Goal: Contribute content

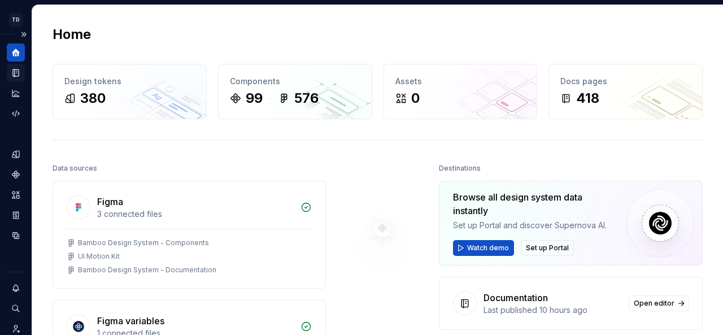
click at [15, 71] on icon "Documentation" at bounding box center [16, 73] width 6 height 7
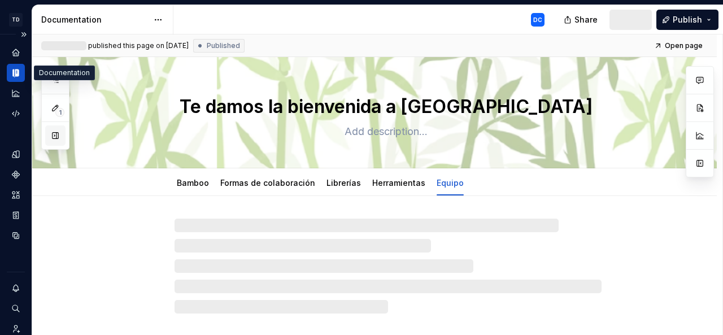
click at [55, 138] on button "button" at bounding box center [55, 135] width 20 height 20
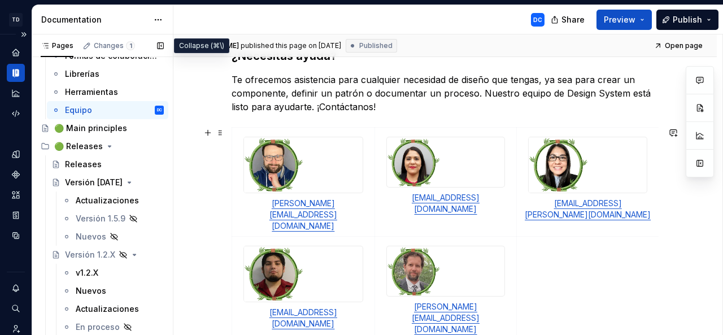
scroll to position [203, 0]
click at [100, 201] on div "Actualizaciones" at bounding box center [103, 200] width 54 height 11
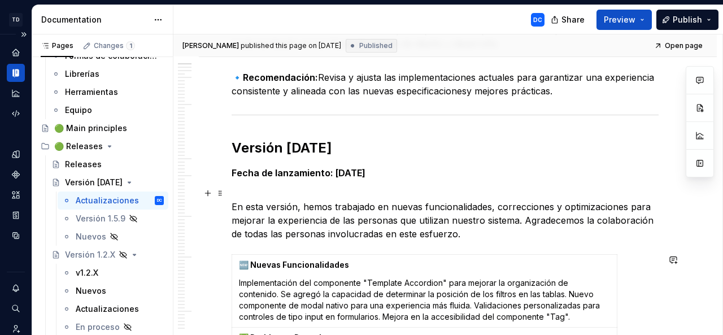
scroll to position [201, 0]
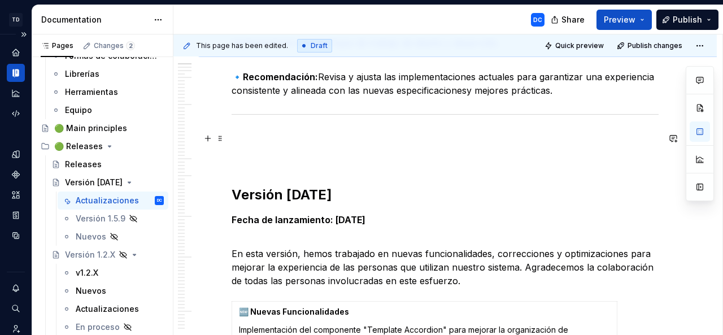
click at [245, 140] on p at bounding box center [445, 139] width 427 height 14
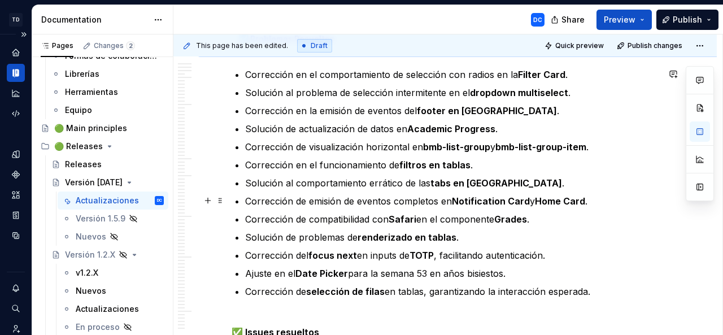
scroll to position [724, 0]
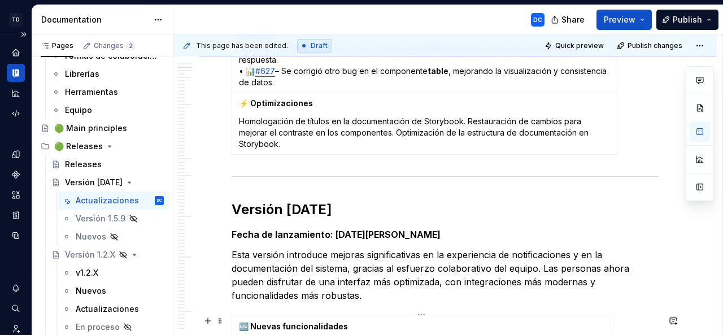
type textarea "*"
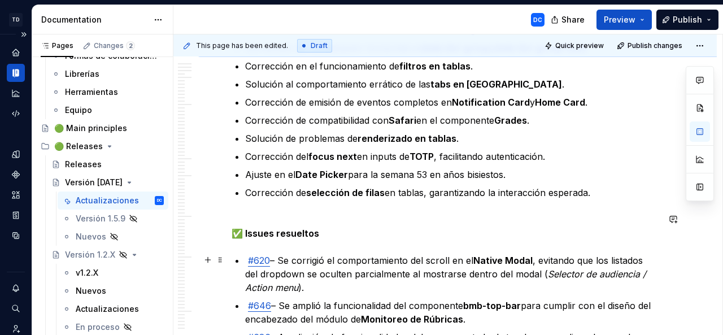
scroll to position [1017, 0]
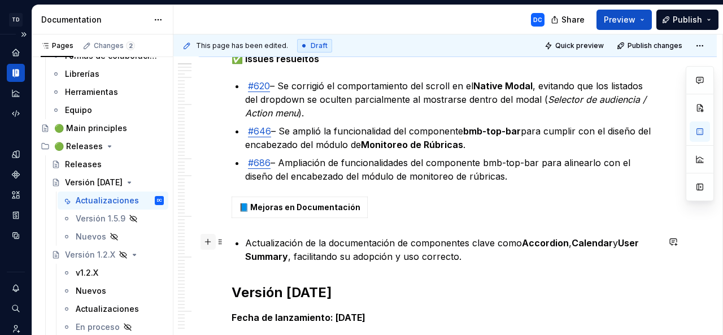
click at [208, 240] on button "button" at bounding box center [208, 242] width 16 height 16
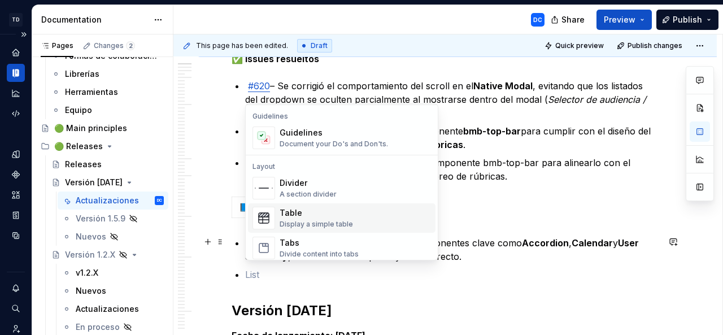
scroll to position [320, 0]
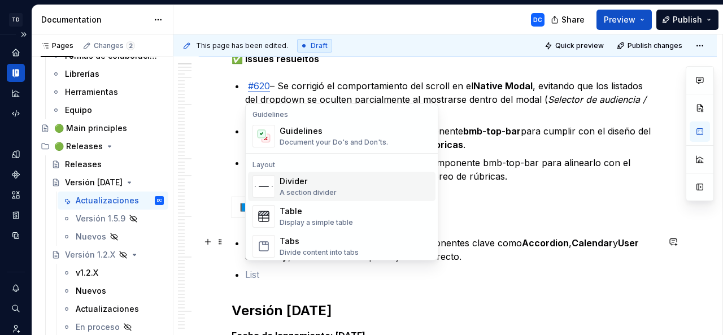
click at [325, 178] on div "Divider" at bounding box center [308, 181] width 57 height 11
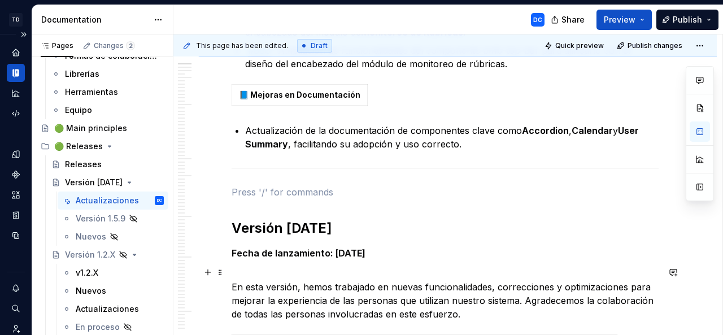
scroll to position [1130, 0]
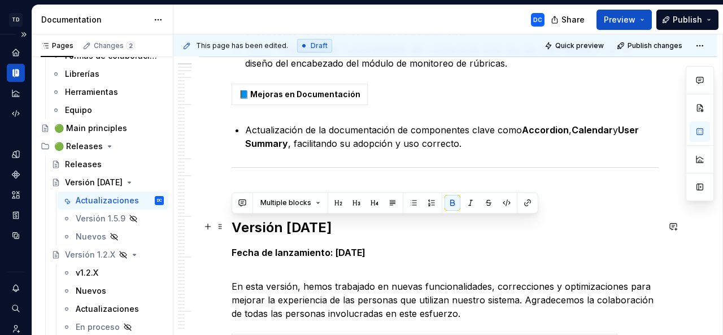
drag, startPoint x: 454, startPoint y: 253, endPoint x: 232, endPoint y: 219, distance: 225.3
copy div "Versión [DATE] Fecha de lanzamiento: [DATE]"
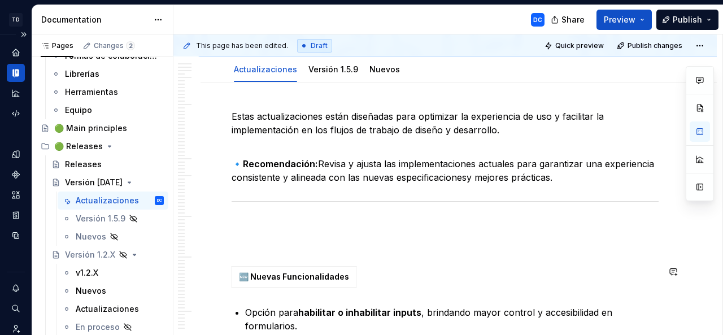
scroll to position [116, 0]
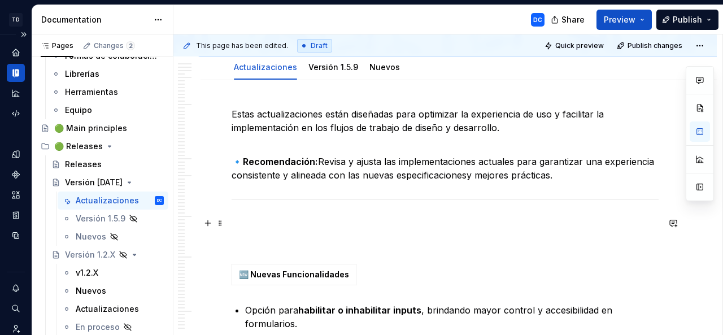
click at [255, 223] on p at bounding box center [445, 223] width 427 height 14
paste div
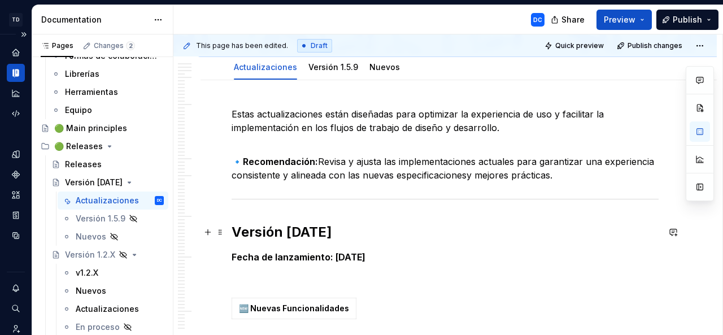
click at [321, 233] on strong "Versión [DATE]" at bounding box center [282, 232] width 101 height 16
click at [345, 259] on strong "Fecha de lanzamiento: [DATE]" at bounding box center [299, 256] width 134 height 11
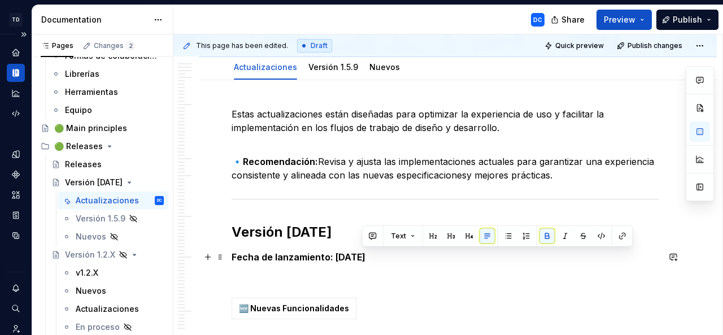
drag, startPoint x: 397, startPoint y: 257, endPoint x: 363, endPoint y: 257, distance: 33.9
click at [363, 257] on strong "Fecha de lanzamiento: [DATE]" at bounding box center [299, 256] width 134 height 11
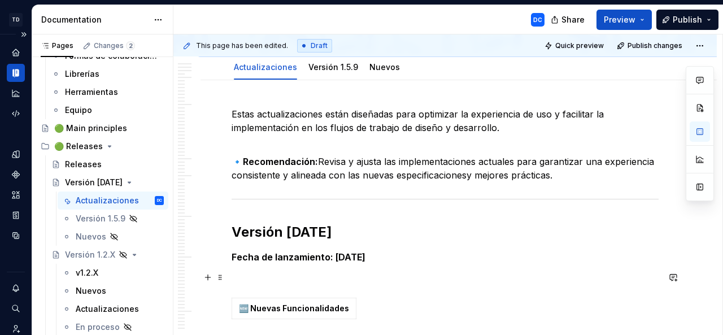
click at [280, 271] on p at bounding box center [445, 278] width 427 height 14
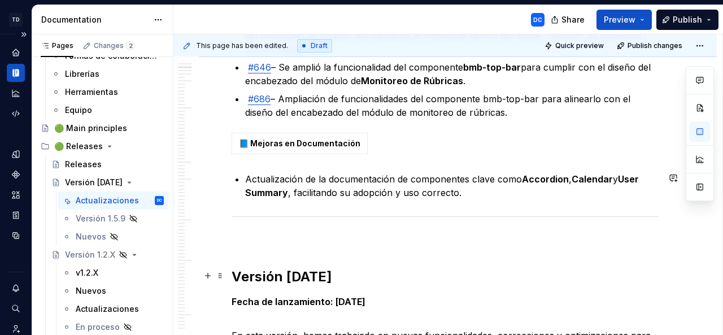
scroll to position [1112, 0]
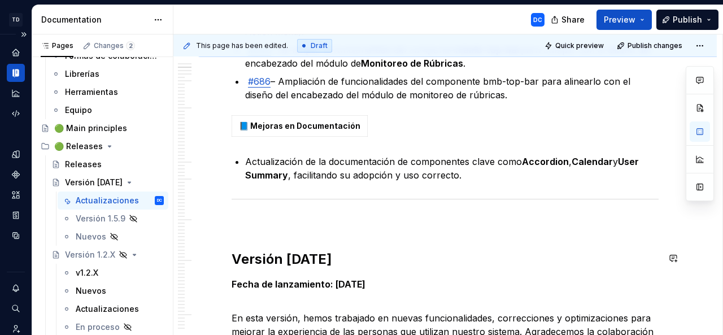
click at [226, 258] on div "This page has been edited. Draft Quick preview Publish changes Versión [DATE] E…" at bounding box center [447, 184] width 549 height 301
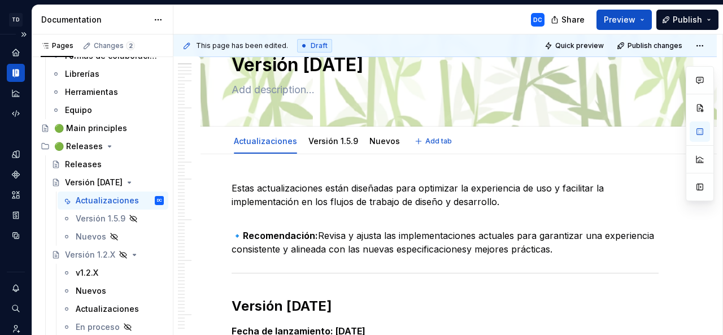
scroll to position [42, 0]
click at [353, 64] on textarea "Versión [DATE]" at bounding box center [442, 64] width 427 height 27
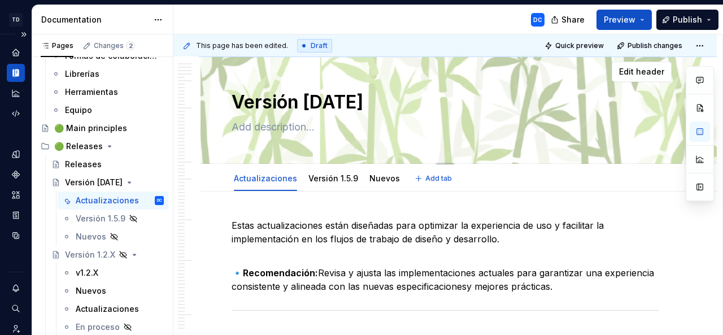
type textarea "*"
type textarea "Versión 1.5.1"
type textarea "*"
type textarea "Versión [DATE]"
type textarea "*"
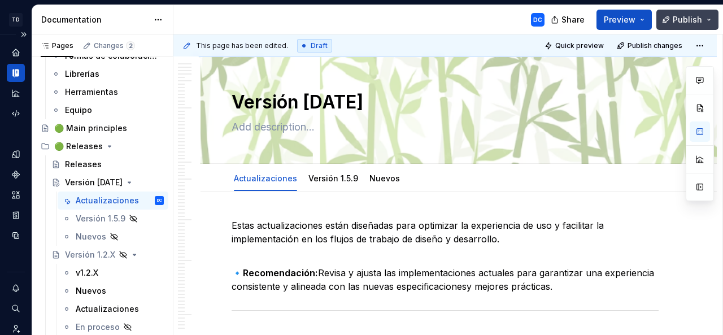
type textarea "Versión [DATE]"
click at [674, 24] on button "Publish" at bounding box center [688, 20] width 62 height 20
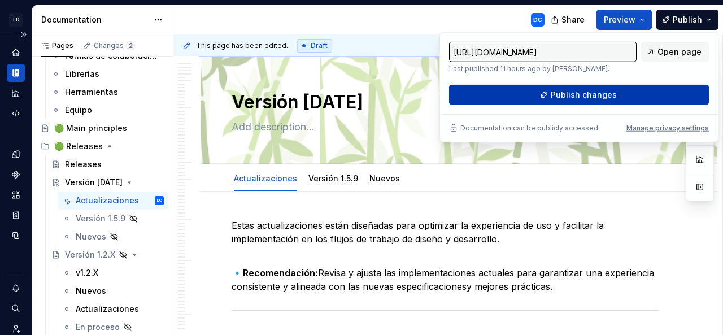
click at [606, 94] on span "Publish changes" at bounding box center [584, 94] width 66 height 11
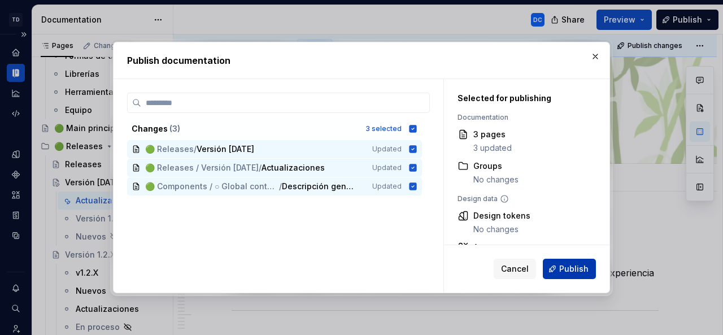
click at [568, 269] on span "Publish" at bounding box center [573, 268] width 29 height 11
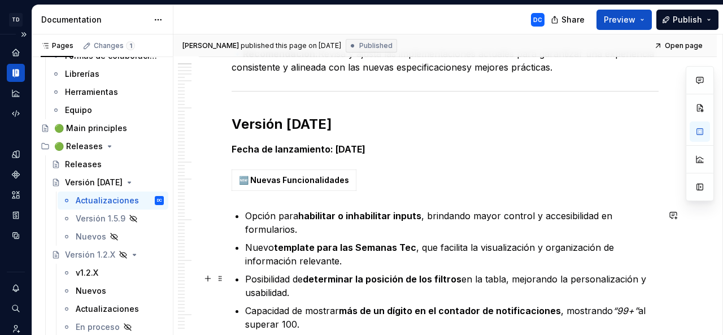
scroll to position [226, 0]
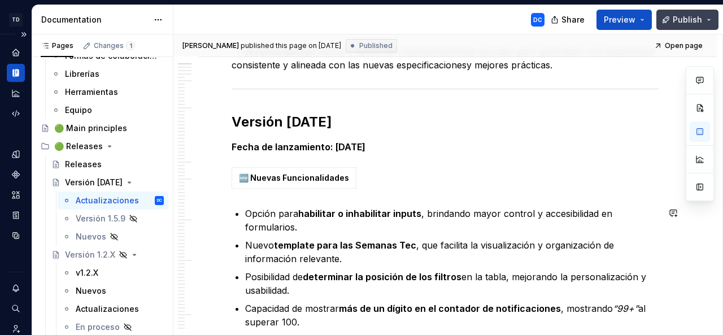
click at [703, 24] on button "Publish" at bounding box center [688, 20] width 62 height 20
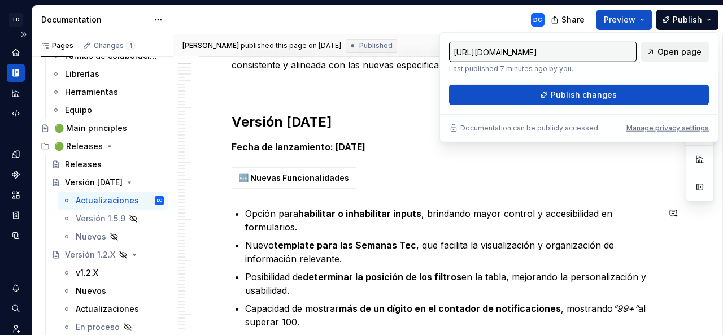
click at [668, 54] on span "Open page" at bounding box center [680, 51] width 44 height 11
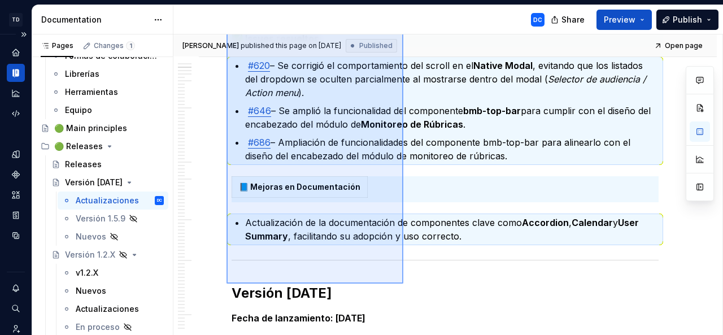
drag, startPoint x: 227, startPoint y: 172, endPoint x: 403, endPoint y: 284, distance: 209.0
click at [403, 284] on div "[PERSON_NAME] published this page on [DATE] Published Open page Versión [DATE] …" at bounding box center [447, 184] width 549 height 301
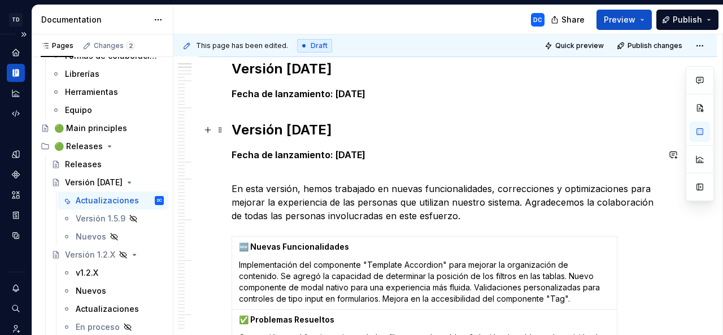
scroll to position [219, 0]
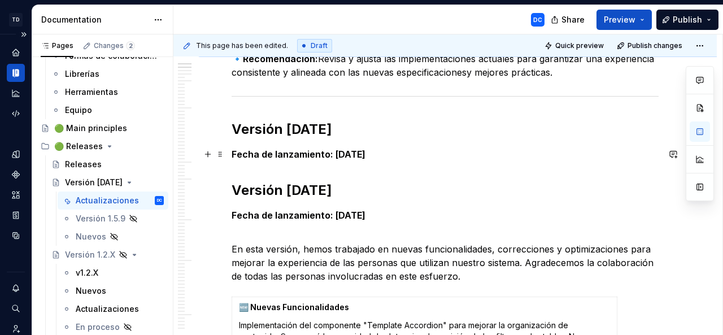
click at [449, 155] on p "Fecha de lanzamiento: [DATE]" at bounding box center [445, 154] width 427 height 14
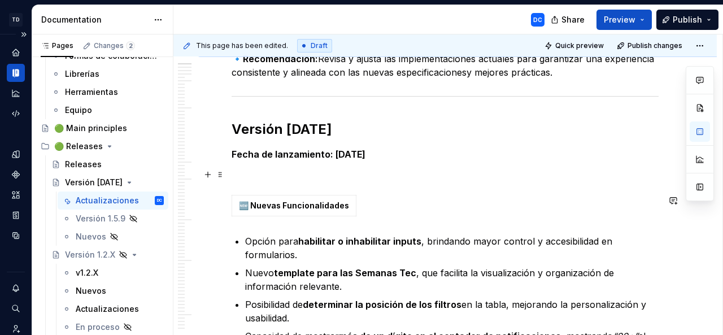
click at [245, 177] on p at bounding box center [445, 175] width 427 height 14
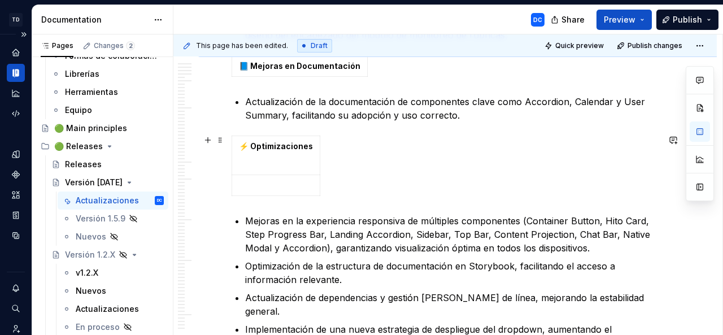
scroll to position [1173, 0]
click at [246, 182] on p at bounding box center [276, 184] width 74 height 11
click at [312, 181] on html "TD Bamboo Design System DC Dataset Bamboo - Design System Documentation DC Shar…" at bounding box center [361, 167] width 723 height 335
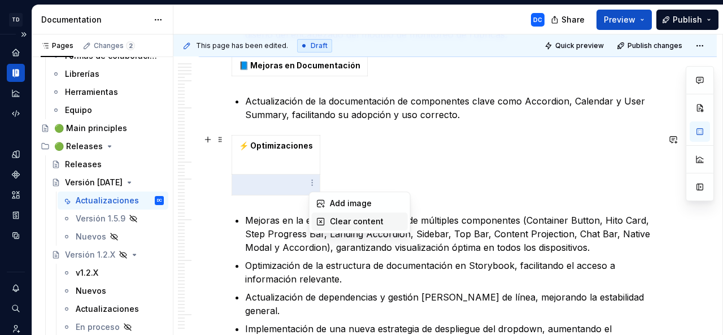
click at [331, 221] on div "Clear content" at bounding box center [366, 221] width 73 height 11
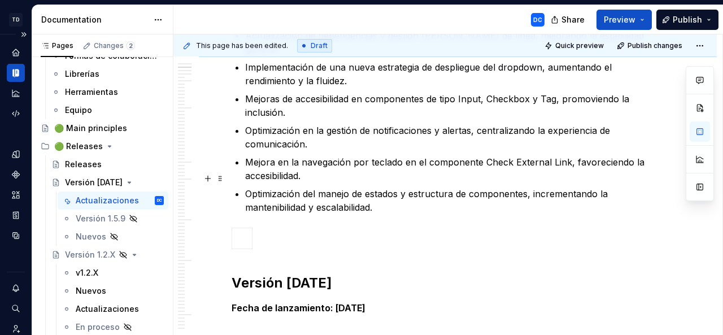
scroll to position [1436, 0]
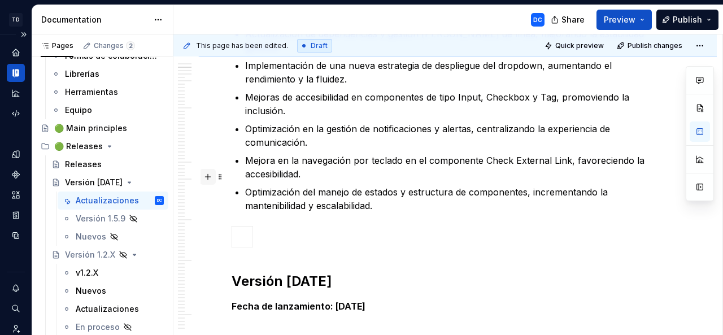
click at [209, 180] on button "button" at bounding box center [208, 177] width 16 height 16
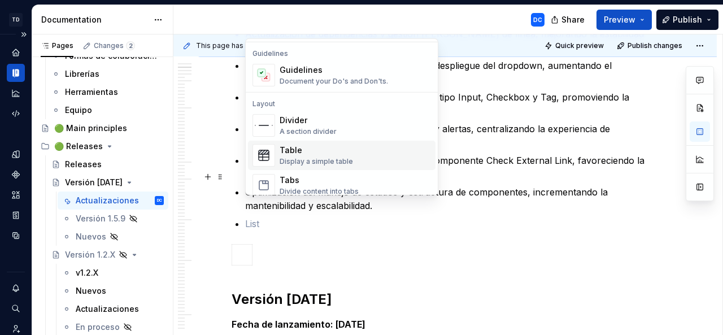
scroll to position [322, 0]
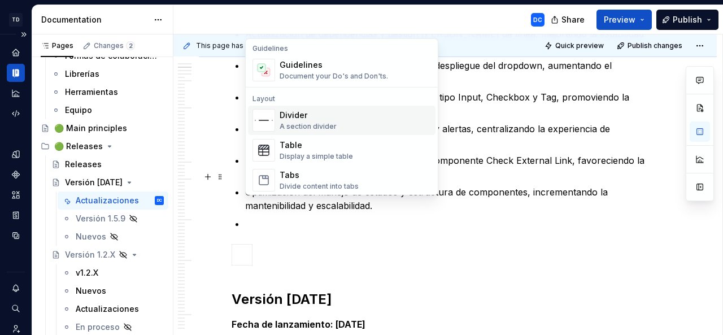
click at [325, 125] on div "A section divider" at bounding box center [308, 126] width 57 height 9
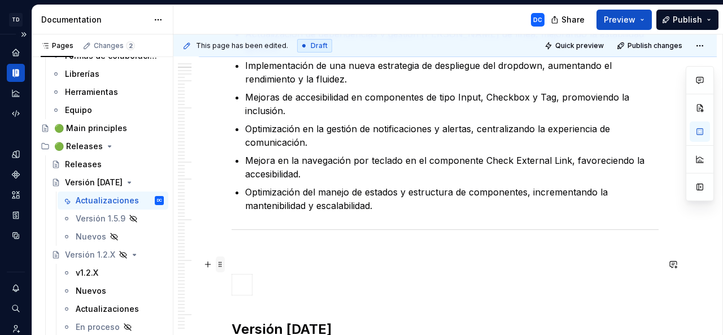
click at [220, 264] on span at bounding box center [220, 265] width 9 height 16
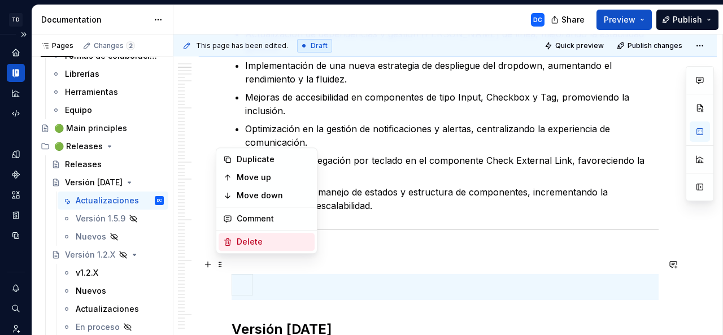
click at [237, 242] on div "Delete" at bounding box center [273, 241] width 73 height 11
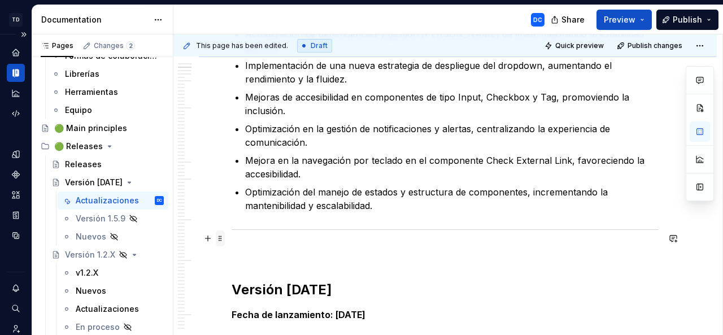
click at [220, 237] on span at bounding box center [220, 239] width 9 height 16
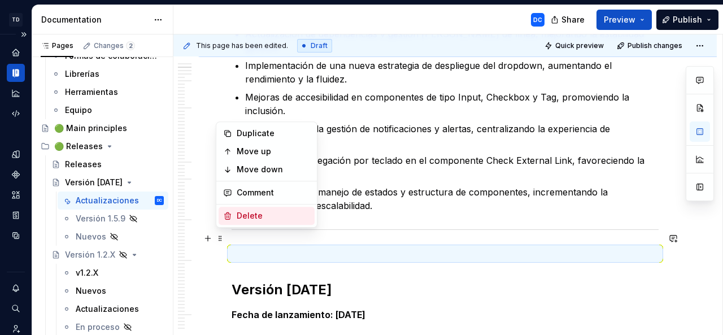
click at [236, 216] on div "Delete" at bounding box center [267, 216] width 96 height 18
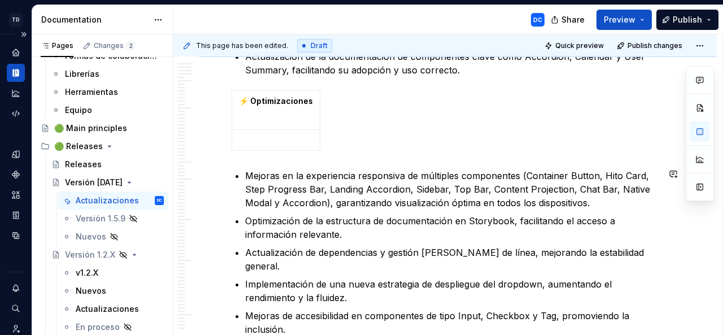
scroll to position [1138, 0]
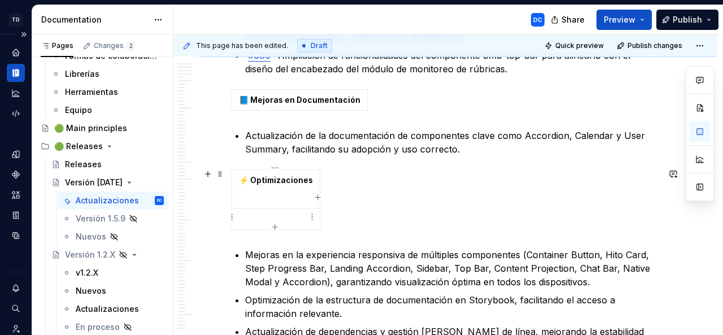
click at [251, 218] on p at bounding box center [276, 219] width 74 height 11
click at [229, 218] on html "TD Bamboo Design System DC Dataset Bamboo - Design System Documentation DC Shar…" at bounding box center [361, 167] width 723 height 335
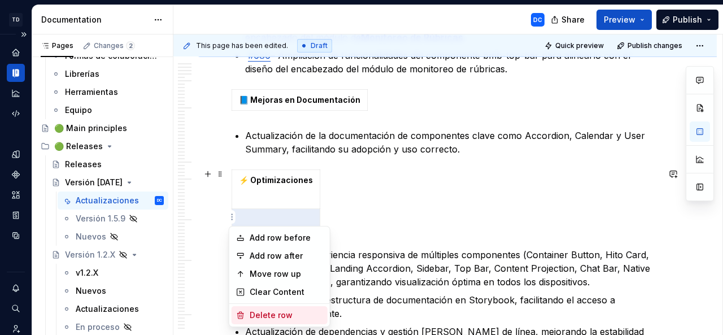
click at [264, 316] on div "Delete row" at bounding box center [286, 315] width 73 height 11
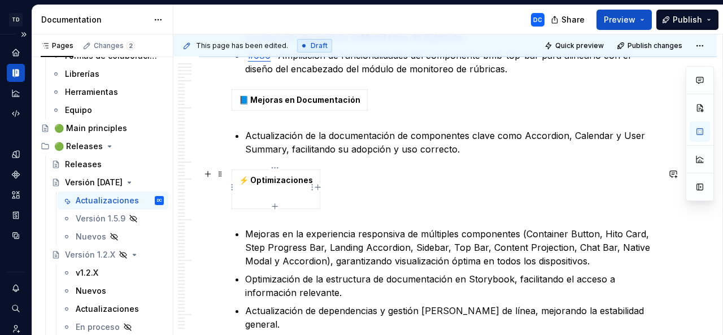
click at [244, 196] on p at bounding box center [276, 198] width 74 height 11
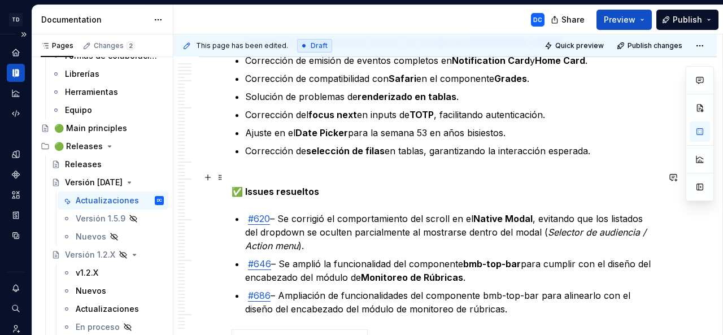
scroll to position [883, 0]
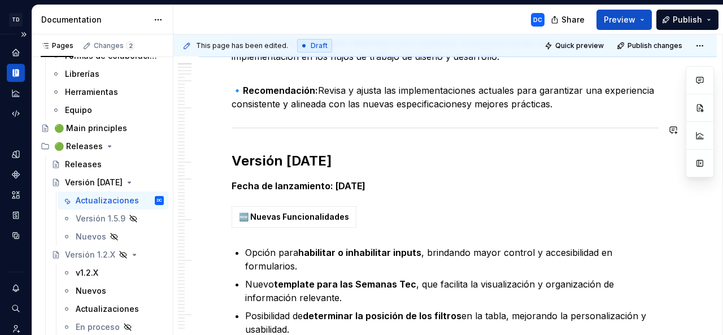
scroll to position [189, 0]
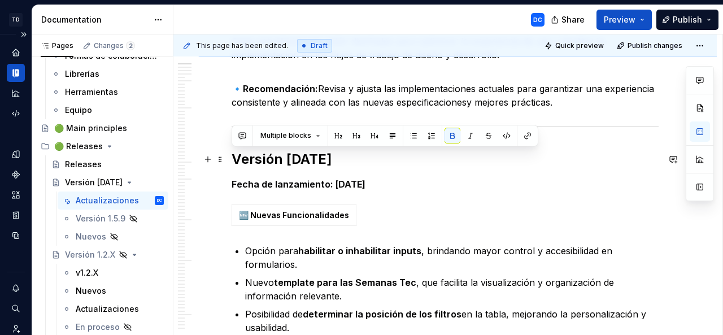
drag, startPoint x: 306, startPoint y: 188, endPoint x: 232, endPoint y: 157, distance: 80.8
copy div "Versión [DATE] Fecha de lanzamiento: [DATE]"
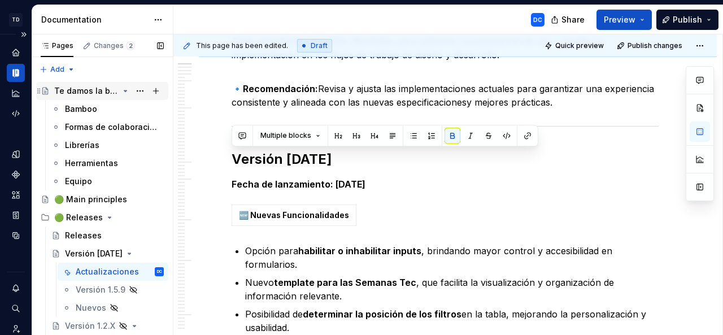
click at [103, 92] on div "Te damos la bienvenida a [GEOGRAPHIC_DATA]" at bounding box center [86, 90] width 64 height 11
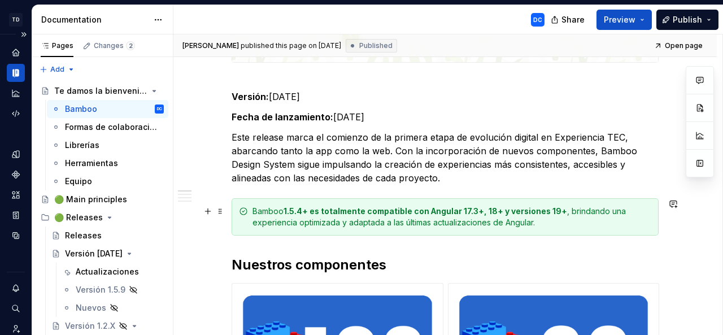
scroll to position [239, 0]
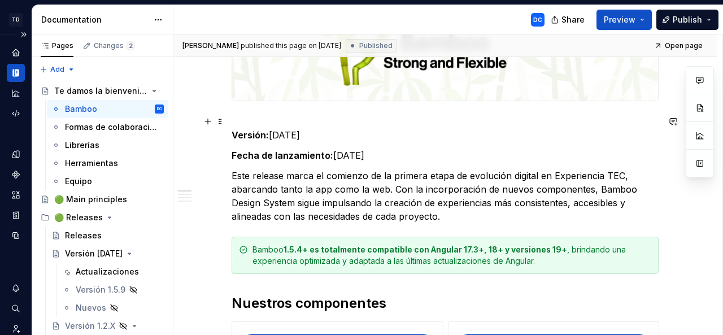
click at [294, 133] on p "Versión: [DATE]" at bounding box center [445, 128] width 427 height 27
type textarea "*"
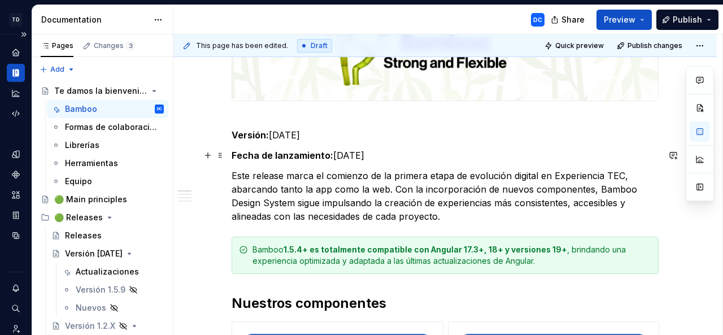
click at [340, 154] on p "Fecha de lanzamiento: [DATE]" at bounding box center [445, 156] width 427 height 14
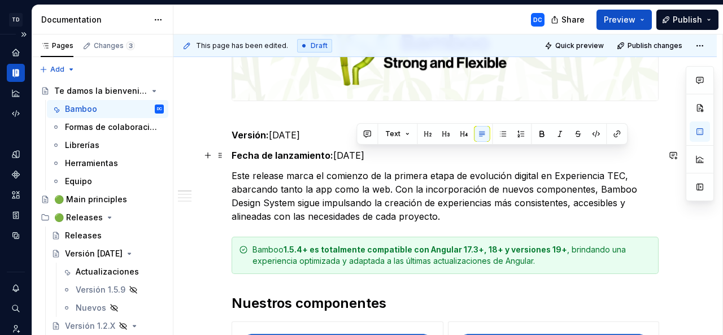
drag, startPoint x: 380, startPoint y: 154, endPoint x: 358, endPoint y: 152, distance: 22.7
click at [358, 153] on p "Fecha de lanzamiento: [DATE]" at bounding box center [445, 156] width 427 height 14
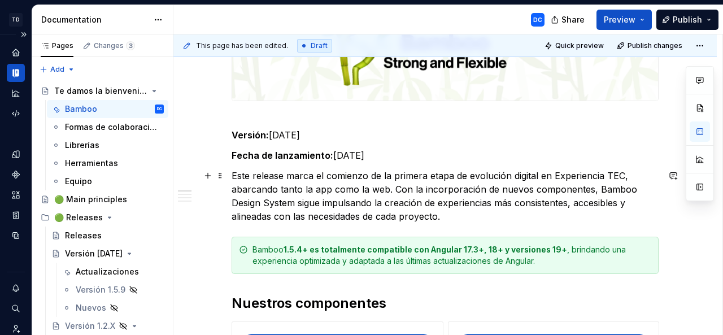
click at [471, 203] on p "Este release marca el comienzo de la primera etapa de evolución digital en Expe…" at bounding box center [445, 196] width 427 height 54
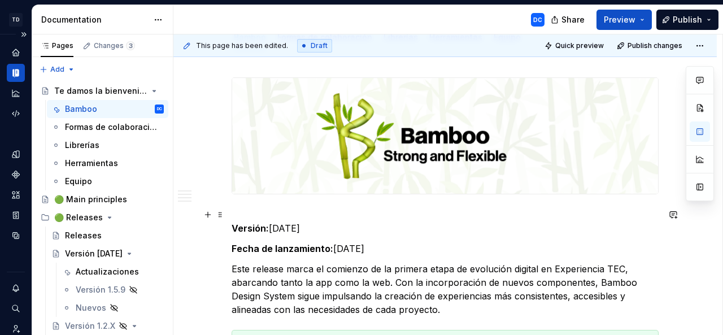
scroll to position [146, 0]
click at [687, 18] on span "Publish" at bounding box center [687, 19] width 29 height 11
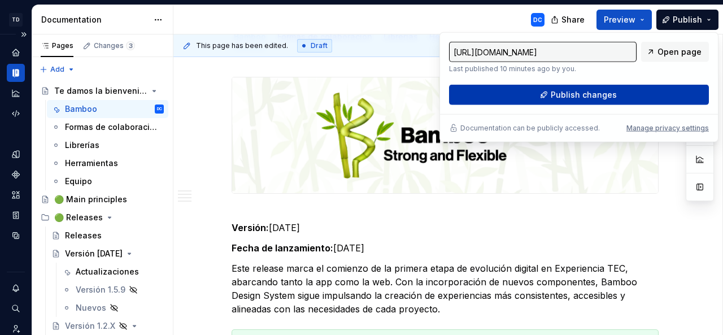
click at [613, 93] on span "Publish changes" at bounding box center [584, 94] width 66 height 11
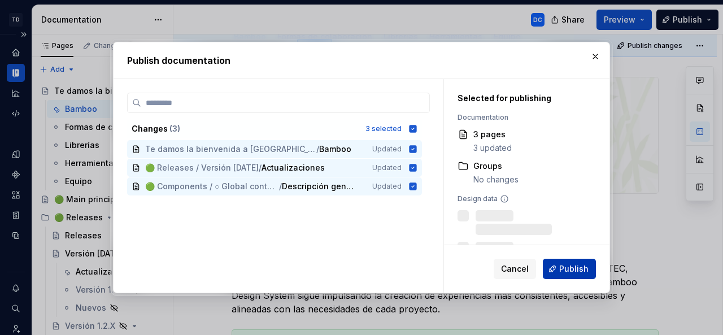
click at [562, 263] on button "Publish" at bounding box center [569, 269] width 53 height 20
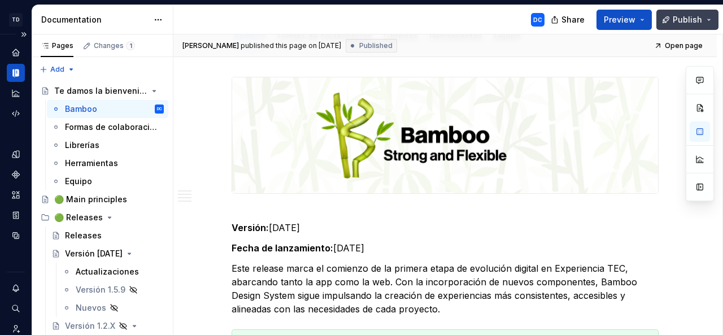
click at [687, 23] on span "Publish" at bounding box center [687, 19] width 29 height 11
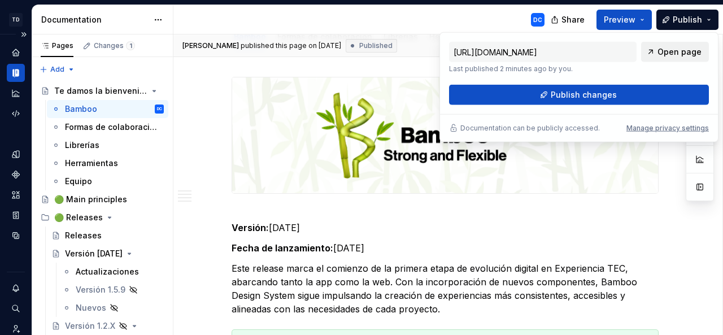
click at [675, 50] on span "Open page" at bounding box center [680, 51] width 44 height 11
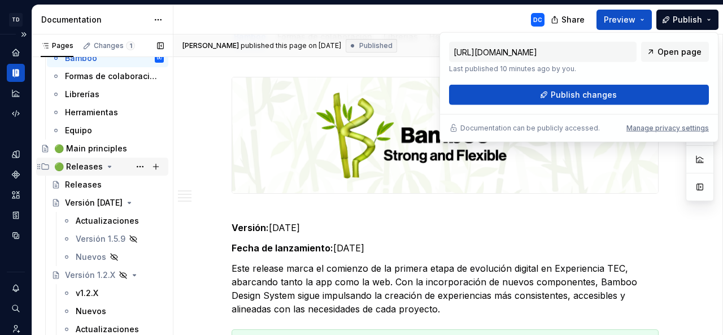
scroll to position [51, 0]
click at [103, 203] on div "Versión [DATE]" at bounding box center [94, 202] width 58 height 11
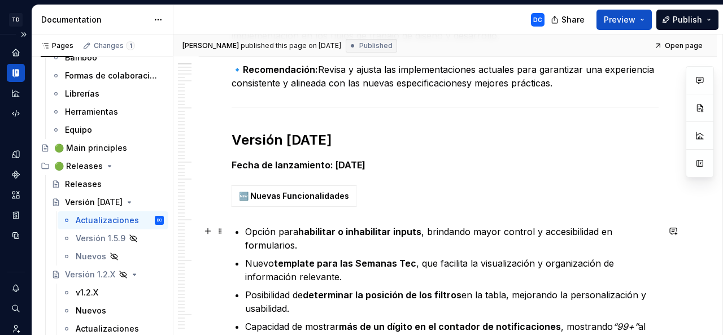
scroll to position [216, 0]
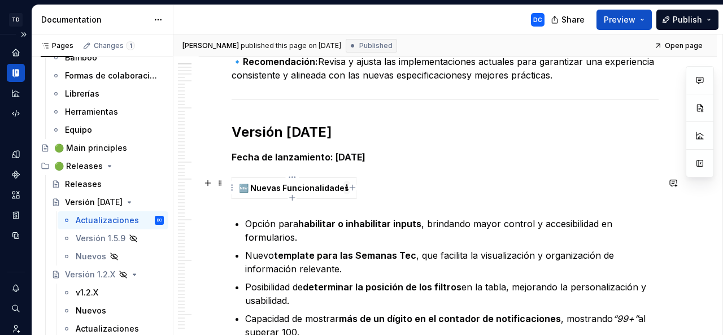
click at [346, 194] on td "🆕 Nuevas Funcionalidades" at bounding box center [294, 188] width 124 height 21
click at [702, 188] on button "button" at bounding box center [700, 187] width 20 height 20
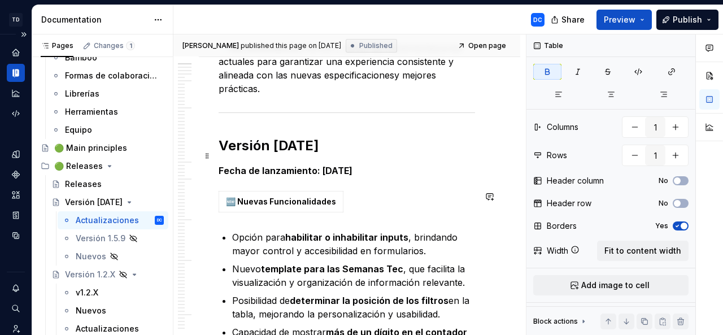
scroll to position [257, 0]
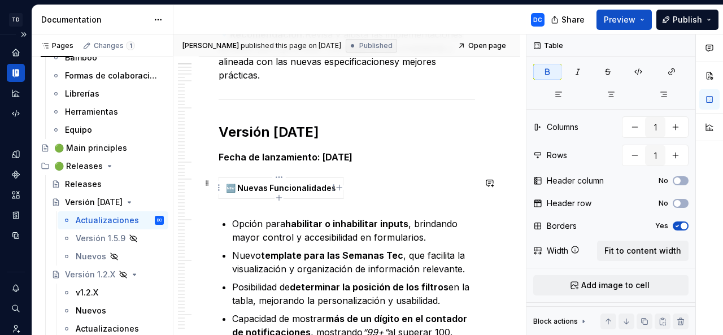
click at [271, 184] on strong "🆕 Nuevas Funcionalidades" at bounding box center [281, 188] width 110 height 10
click at [645, 251] on span "Fit to content width" at bounding box center [643, 250] width 77 height 11
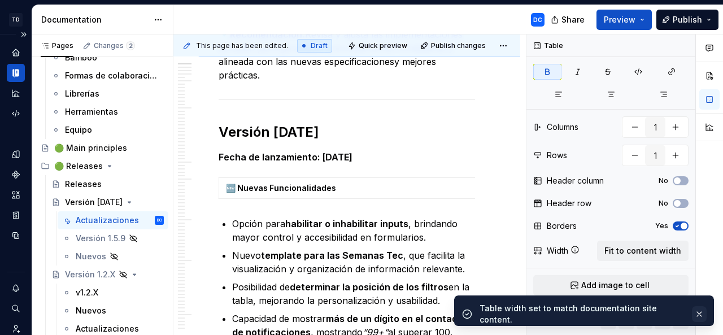
click at [700, 309] on button "button" at bounding box center [699, 314] width 15 height 16
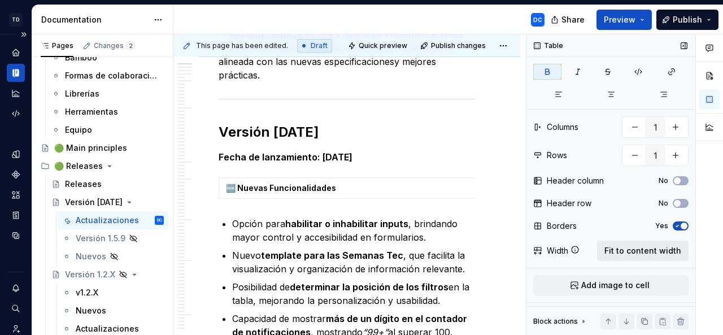
click at [633, 246] on span "Fit to content width" at bounding box center [643, 250] width 77 height 11
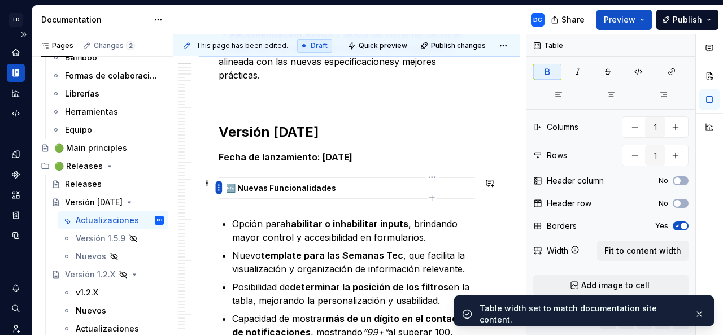
click at [218, 186] on html "TD Bamboo Design System DC Dataset Bamboo - Design System Documentation DC Shar…" at bounding box center [361, 167] width 723 height 335
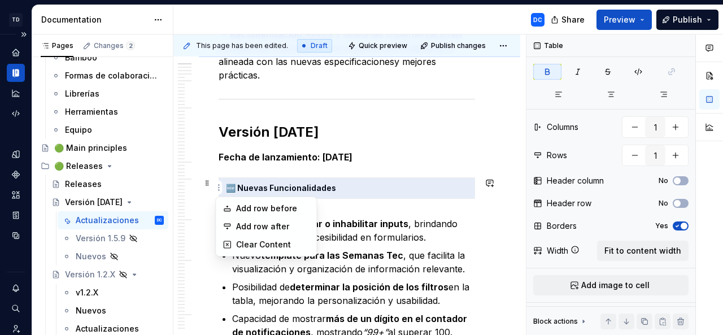
click at [465, 115] on html "TD Bamboo Design System DC Dataset Bamboo - Design System Documentation DC Shar…" at bounding box center [361, 167] width 723 height 335
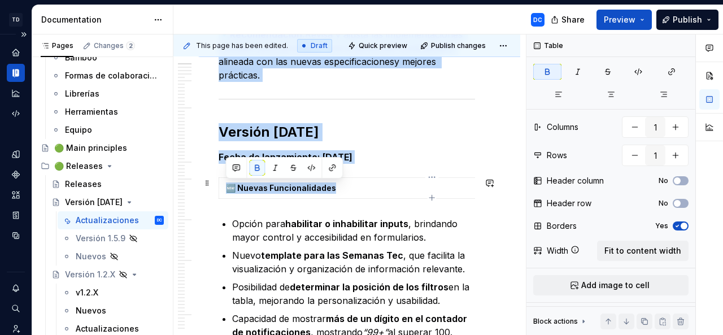
drag, startPoint x: 336, startPoint y: 189, endPoint x: 220, endPoint y: 188, distance: 115.9
click at [220, 188] on body "TD Bamboo Design System DC Dataset Bamboo - Design System Documentation DC Shar…" at bounding box center [361, 167] width 723 height 335
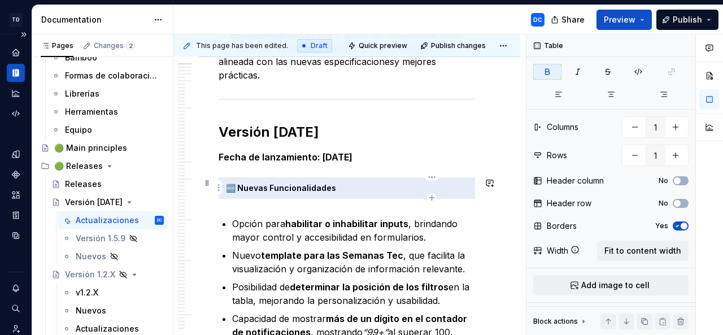
click at [259, 192] on p "🆕 Nuevas Funcionalidades" at bounding box center [432, 188] width 413 height 11
click at [331, 190] on strong "🆕 Nuevas Funcionalidades" at bounding box center [281, 188] width 110 height 10
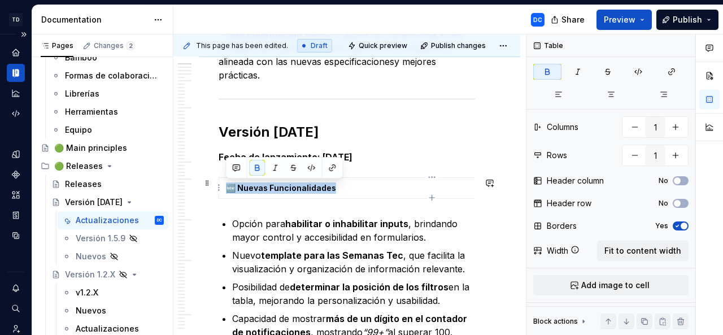
drag, startPoint x: 332, startPoint y: 189, endPoint x: 228, endPoint y: 189, distance: 104.5
click at [228, 189] on p "🆕 Nuevas Funcionalidades" at bounding box center [432, 188] width 413 height 11
copy strong "🆕 Nuevas Funcionalidades"
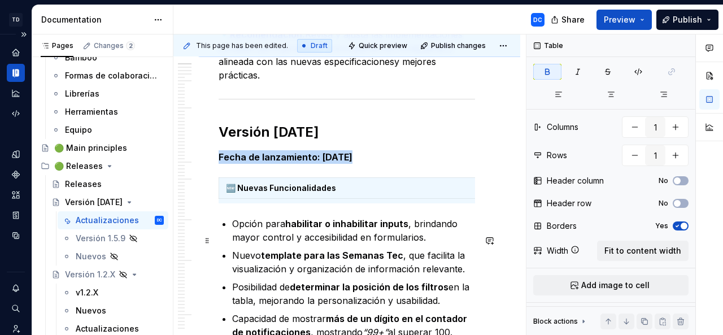
click at [233, 238] on p "Opción para habilitar o inhabilitar inputs , brindando mayor control y accesibi…" at bounding box center [353, 230] width 243 height 27
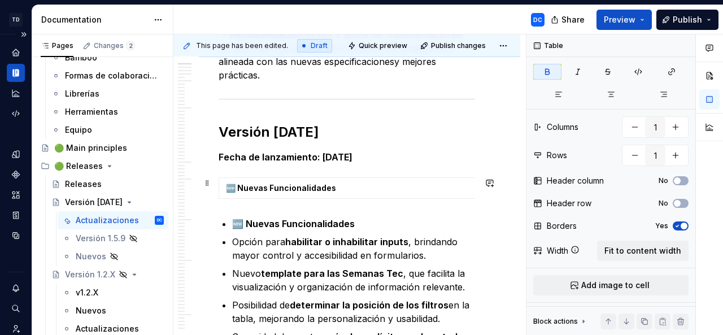
type textarea "*"
click at [209, 186] on span at bounding box center [207, 183] width 9 height 16
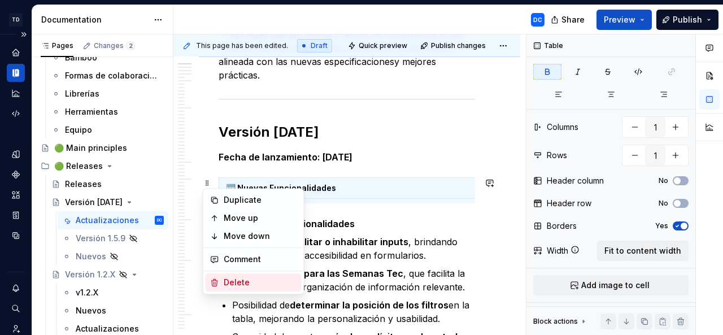
click at [227, 282] on div "Delete" at bounding box center [260, 282] width 73 height 11
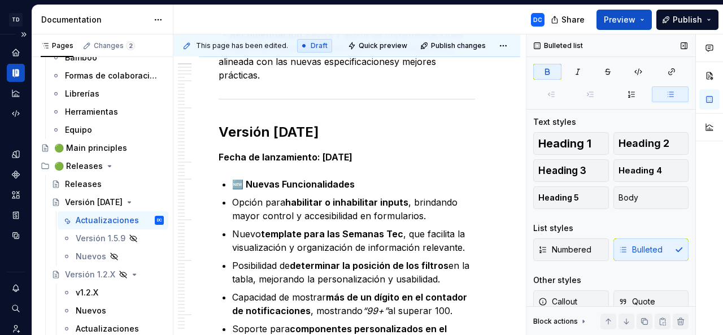
click at [668, 96] on icon "button" at bounding box center [671, 94] width 6 height 5
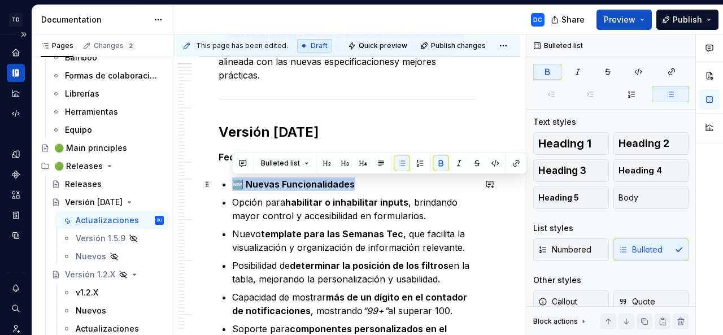
drag, startPoint x: 310, startPoint y: 175, endPoint x: 231, endPoint y: 184, distance: 79.6
click at [625, 171] on span "Heading 4" at bounding box center [641, 170] width 44 height 11
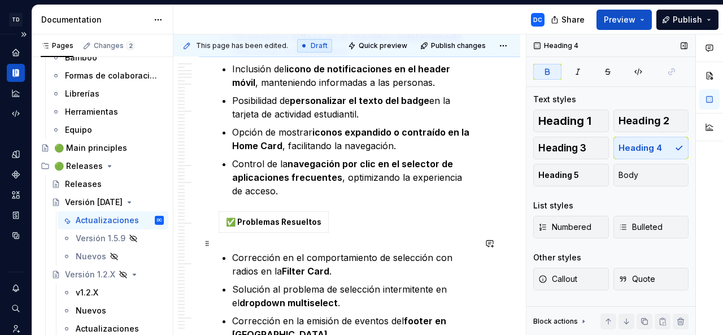
scroll to position [707, 0]
click at [301, 216] on strong "✅ Problemas Resueltos" at bounding box center [273, 221] width 95 height 10
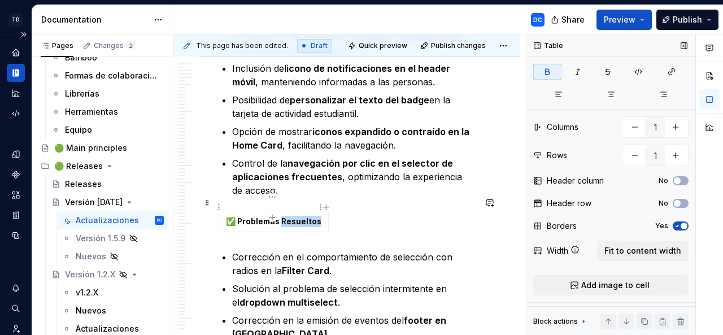
click at [301, 216] on strong "✅ Problemas Resueltos" at bounding box center [273, 221] width 95 height 10
click at [266, 211] on div at bounding box center [347, 224] width 257 height 26
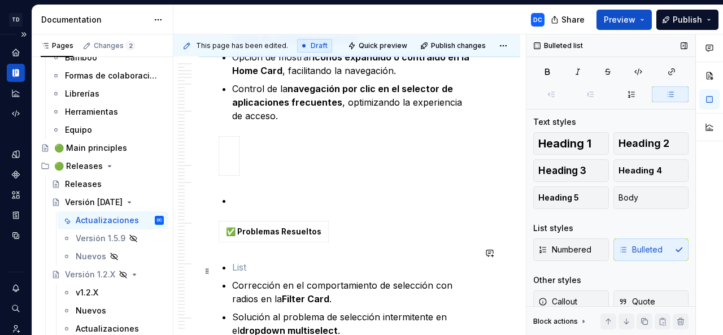
scroll to position [784, 0]
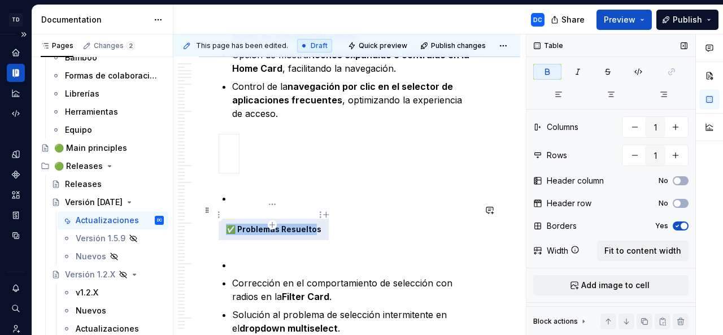
drag, startPoint x: 226, startPoint y: 218, endPoint x: 314, endPoint y: 214, distance: 88.2
click at [314, 224] on strong "✅ Problemas Resueltos" at bounding box center [273, 229] width 95 height 10
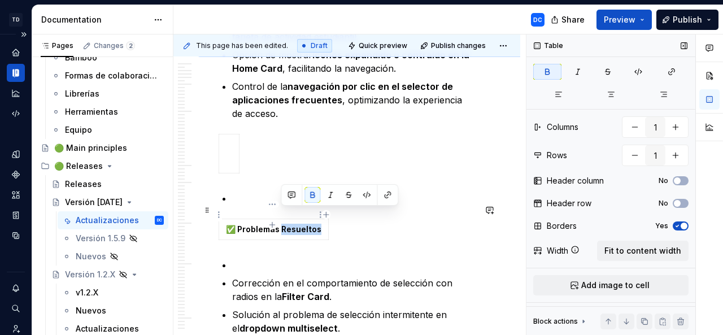
click at [314, 224] on strong "✅ Problemas Resueltos" at bounding box center [273, 229] width 95 height 10
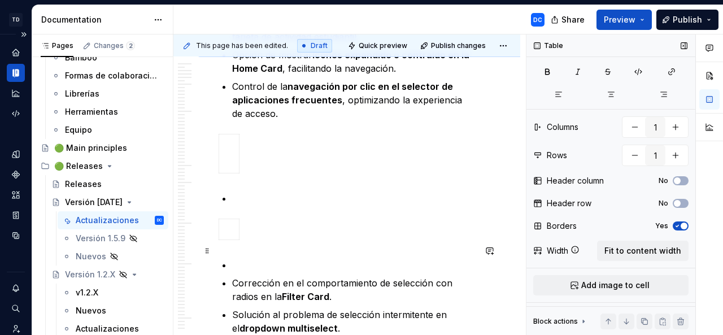
click at [249, 258] on p at bounding box center [353, 265] width 243 height 14
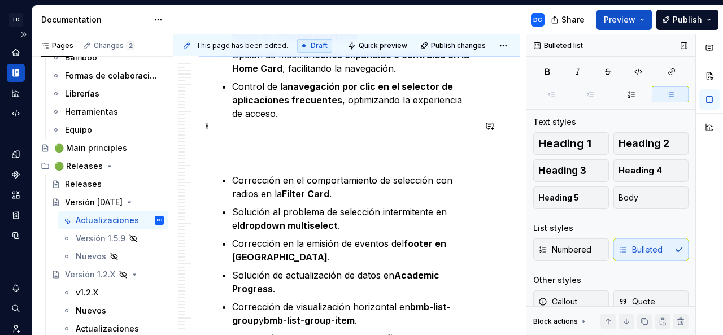
click at [251, 134] on div at bounding box center [347, 147] width 257 height 26
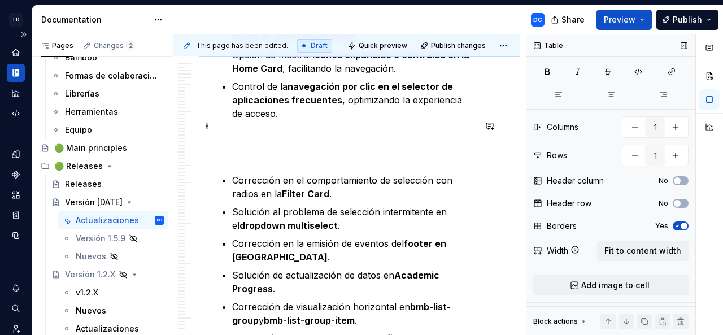
click at [255, 134] on div at bounding box center [347, 147] width 257 height 26
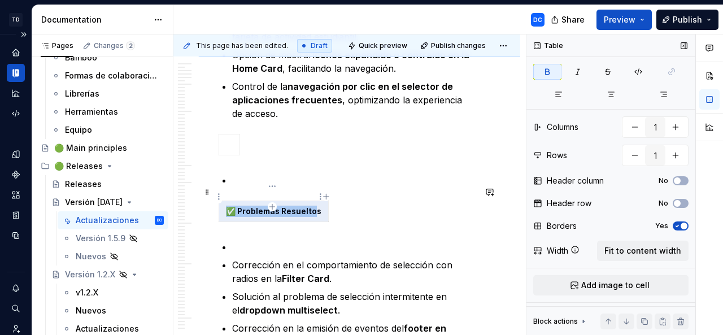
drag, startPoint x: 224, startPoint y: 197, endPoint x: 315, endPoint y: 194, distance: 91.0
click at [315, 201] on td "✅ Problemas Resueltos" at bounding box center [274, 211] width 110 height 21
click at [238, 206] on strong "✅ Problemas Resueltos" at bounding box center [273, 211] width 95 height 10
click at [234, 206] on strong "✅ Problemas Resueltos" at bounding box center [273, 211] width 95 height 10
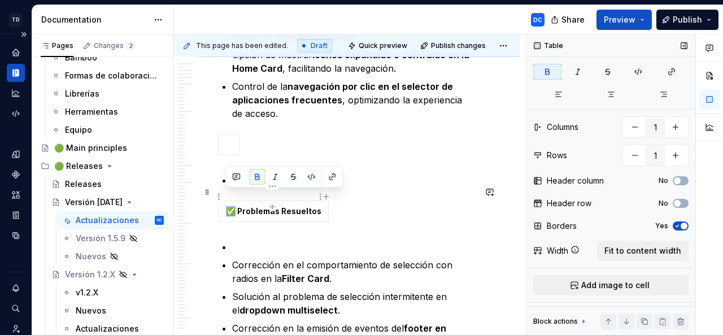
drag, startPoint x: 235, startPoint y: 198, endPoint x: 228, endPoint y: 196, distance: 7.1
click at [228, 206] on strong "✅ Problemas Resueltos" at bounding box center [273, 211] width 95 height 10
copy strong "✅"
click at [241, 240] on p at bounding box center [353, 247] width 243 height 14
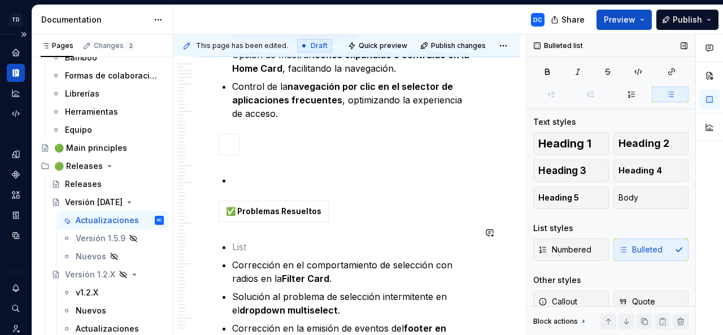
paste div
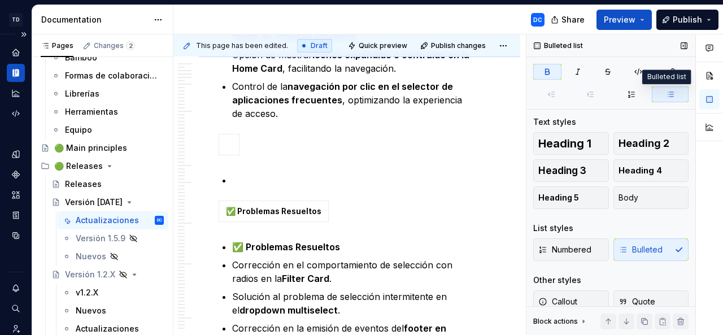
click at [666, 93] on icon "button" at bounding box center [670, 94] width 9 height 9
click at [635, 171] on span "Heading 4" at bounding box center [641, 170] width 44 height 11
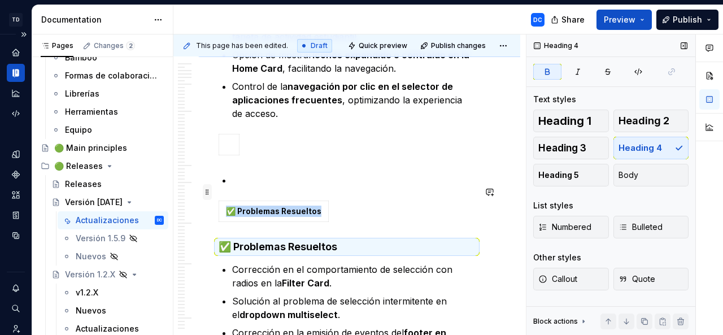
click at [207, 195] on span at bounding box center [207, 192] width 9 height 16
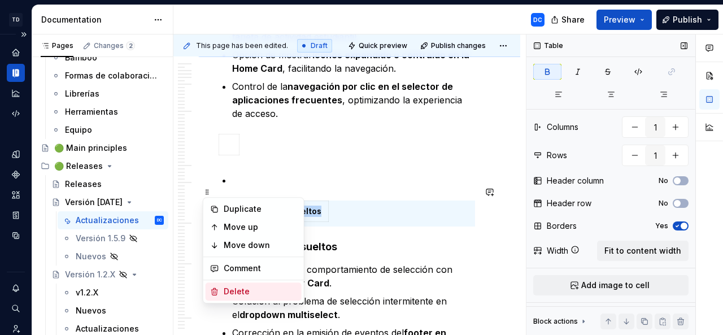
drag, startPoint x: 238, startPoint y: 296, endPoint x: 233, endPoint y: 202, distance: 93.4
click at [237, 295] on div "Delete" at bounding box center [260, 291] width 73 height 11
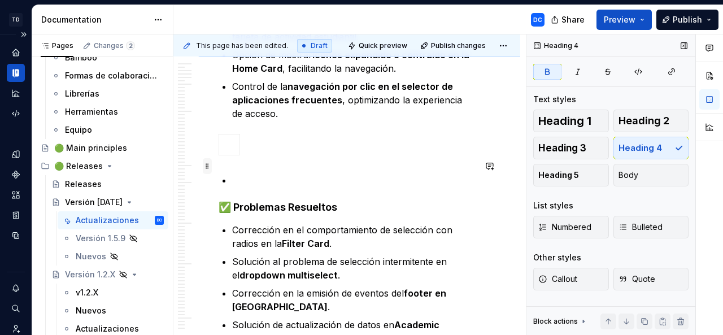
click at [208, 167] on span at bounding box center [207, 166] width 9 height 16
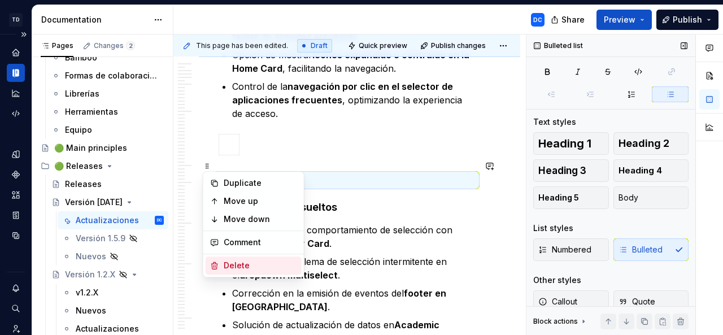
click at [237, 264] on div "Delete" at bounding box center [260, 265] width 73 height 11
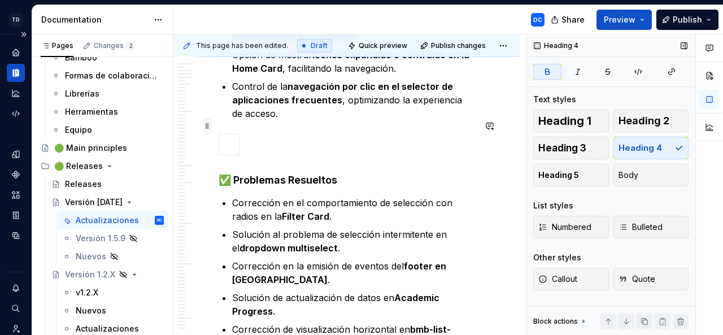
click at [206, 131] on span at bounding box center [207, 126] width 9 height 16
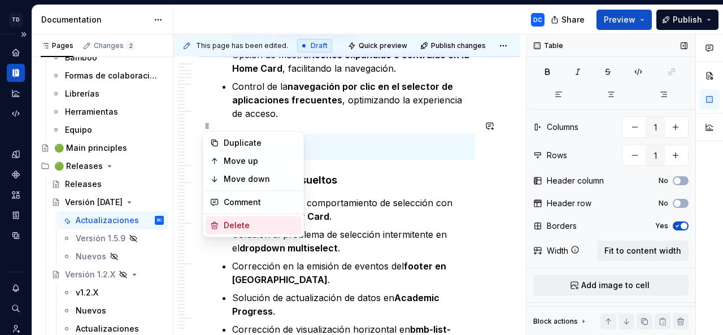
click at [227, 227] on div "Delete" at bounding box center [260, 225] width 73 height 11
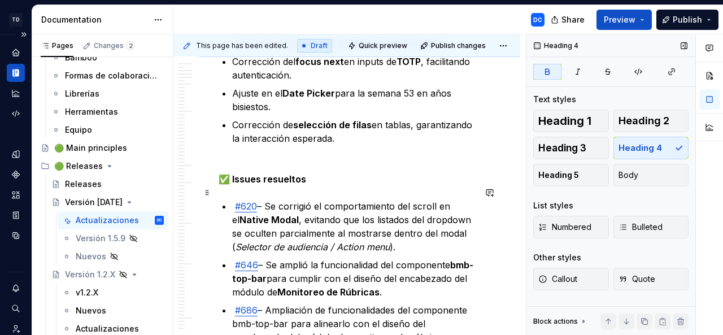
scroll to position [1175, 0]
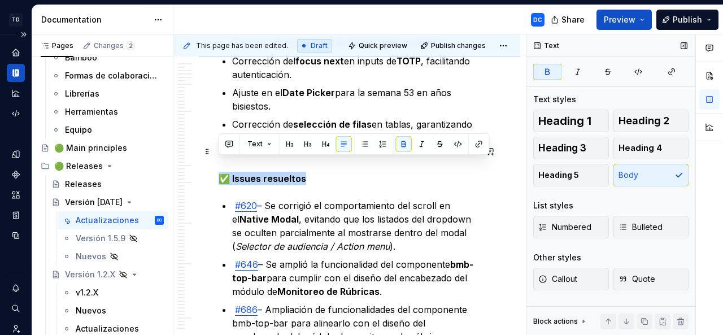
drag, startPoint x: 311, startPoint y: 163, endPoint x: 216, endPoint y: 163, distance: 94.9
click at [666, 147] on button "Heading 4" at bounding box center [652, 148] width 76 height 23
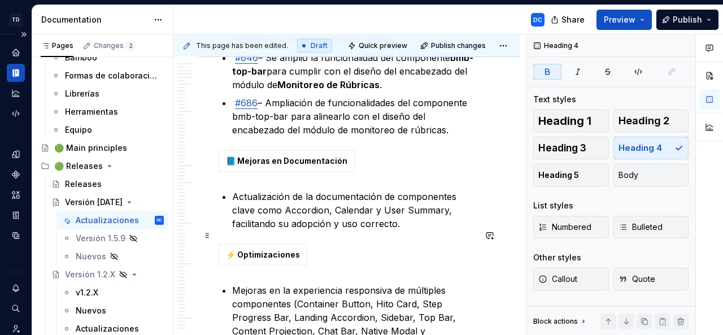
scroll to position [1378, 0]
click at [340, 147] on body "TD Bamboo Design System DC Dataset Bamboo - Design System Documentation DC Shar…" at bounding box center [361, 167] width 723 height 335
click at [336, 155] on strong "📘 Mejoras en Documentación" at bounding box center [286, 160] width 121 height 10
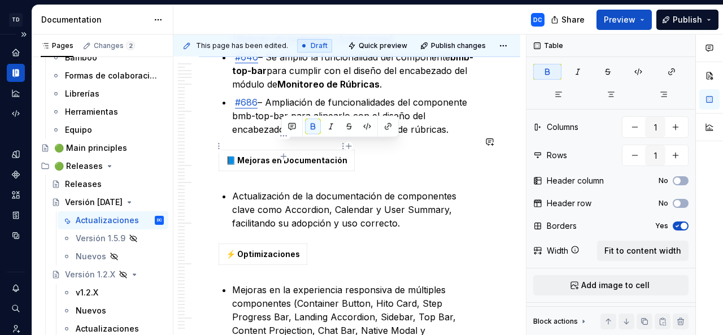
click at [336, 155] on strong "📘 Mejoras en Documentación" at bounding box center [286, 160] width 121 height 10
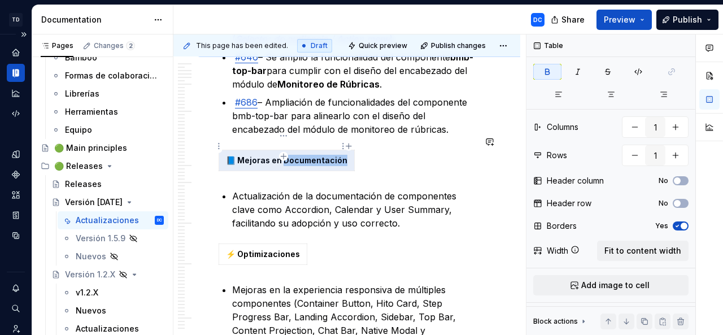
click at [336, 155] on strong "📘 Mejoras en Documentación" at bounding box center [286, 160] width 121 height 10
click at [284, 155] on strong "📘 Mejoras en Documentación" at bounding box center [286, 160] width 121 height 10
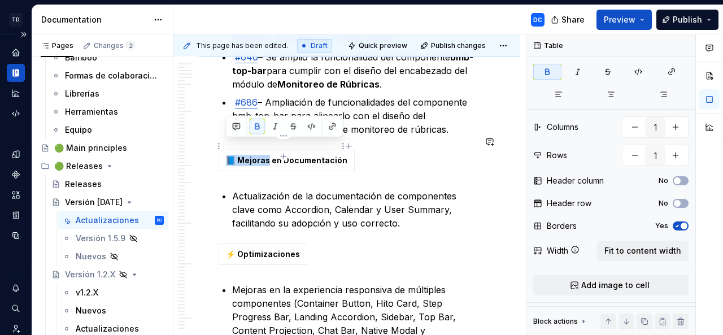
drag, startPoint x: 228, startPoint y: 146, endPoint x: 267, endPoint y: 146, distance: 38.4
click at [267, 155] on strong "📘 Mejoras en Documentación" at bounding box center [286, 160] width 121 height 10
copy strong "📘 Mejoras"
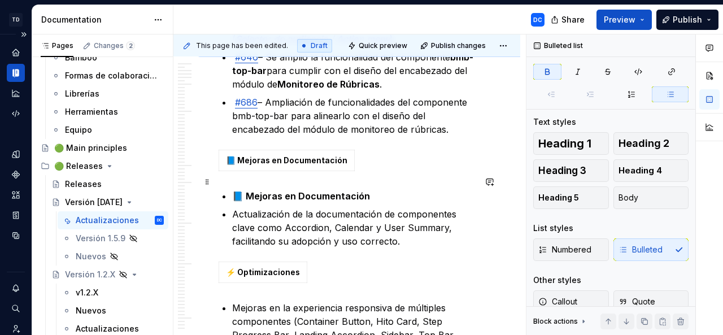
click at [232, 190] on strong "📘 Mejoras en Documentación" at bounding box center [301, 195] width 138 height 11
click at [644, 172] on span "Heading 4" at bounding box center [641, 170] width 44 height 11
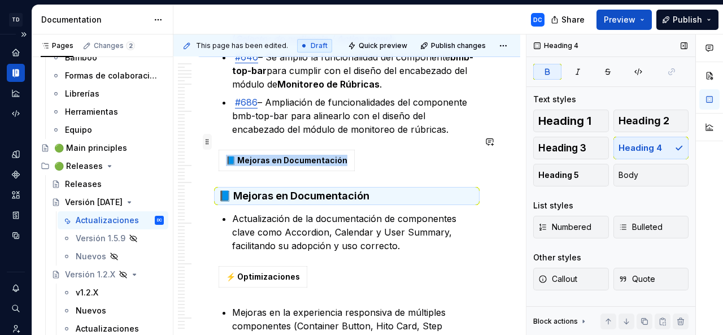
click at [207, 145] on span at bounding box center [207, 142] width 9 height 16
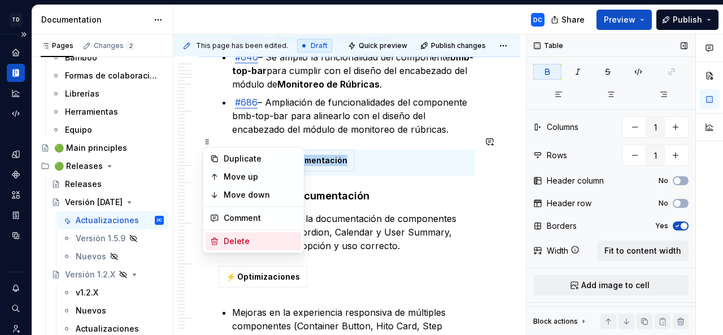
click at [231, 240] on div "Delete" at bounding box center [260, 241] width 73 height 11
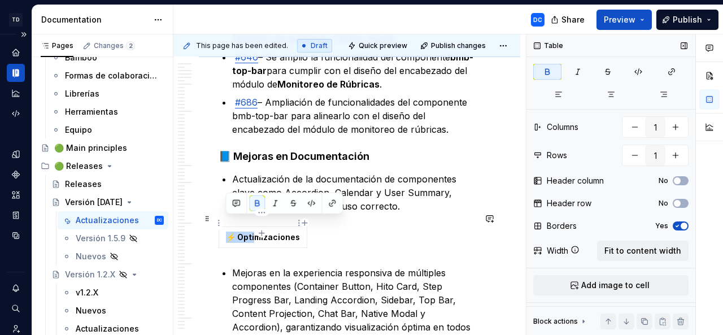
drag, startPoint x: 227, startPoint y: 223, endPoint x: 253, endPoint y: 223, distance: 26.0
click at [253, 232] on strong "⚡ Optimizaciones" at bounding box center [263, 237] width 74 height 10
copy strong "⚡ Opti"
click at [233, 266] on p "Mejoras en la experiencia responsiva de múltiples componentes (Container Button…" at bounding box center [353, 306] width 243 height 81
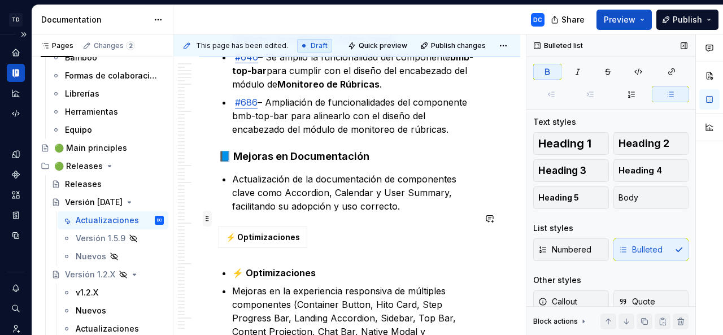
click at [209, 218] on span at bounding box center [207, 219] width 9 height 16
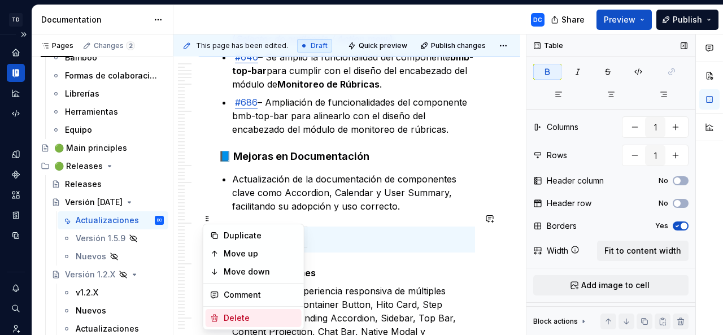
click at [247, 318] on div "Delete" at bounding box center [260, 317] width 73 height 11
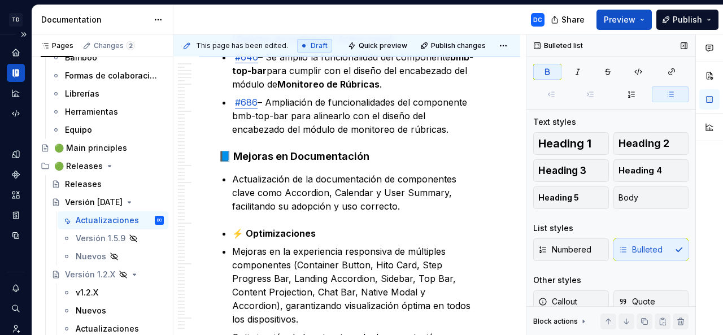
click at [659, 94] on button "button" at bounding box center [670, 94] width 37 height 16
click at [233, 228] on strong "⚡ Optimizaciones" at bounding box center [274, 233] width 84 height 11
click at [666, 93] on icon "button" at bounding box center [670, 94] width 9 height 9
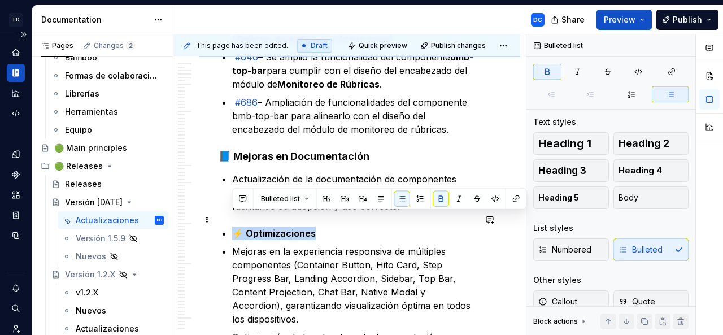
drag, startPoint x: 272, startPoint y: 224, endPoint x: 234, endPoint y: 220, distance: 38.1
click at [234, 227] on p "⚡ Optimizaciones" at bounding box center [353, 234] width 243 height 14
click at [630, 172] on span "Heading 4" at bounding box center [641, 170] width 44 height 11
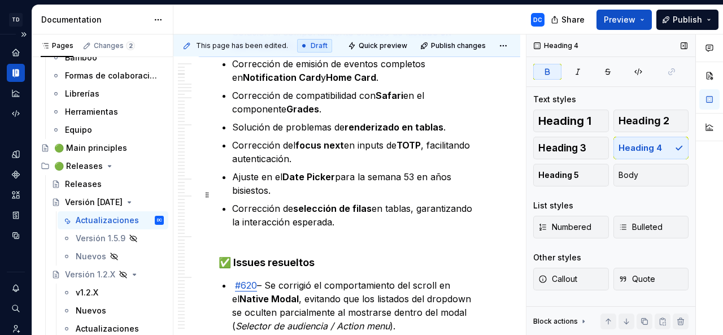
scroll to position [1092, 0]
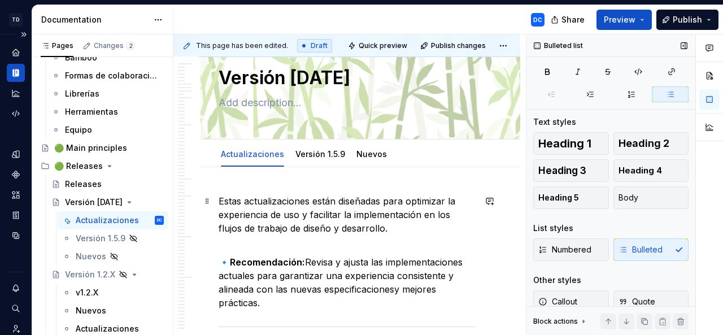
scroll to position [0, 0]
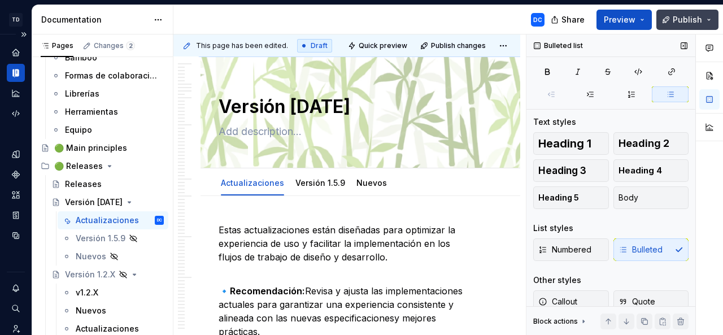
click at [680, 17] on span "Publish" at bounding box center [687, 19] width 29 height 11
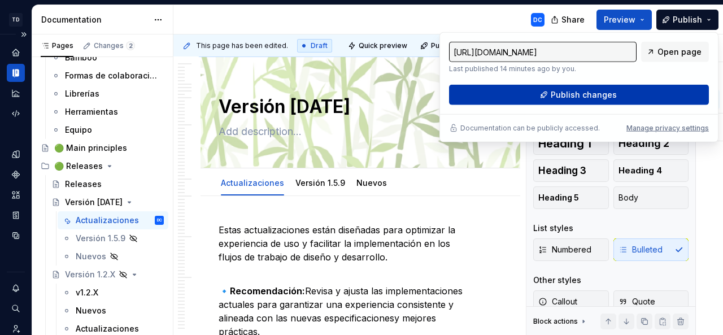
click at [635, 91] on button "Publish changes" at bounding box center [579, 95] width 260 height 20
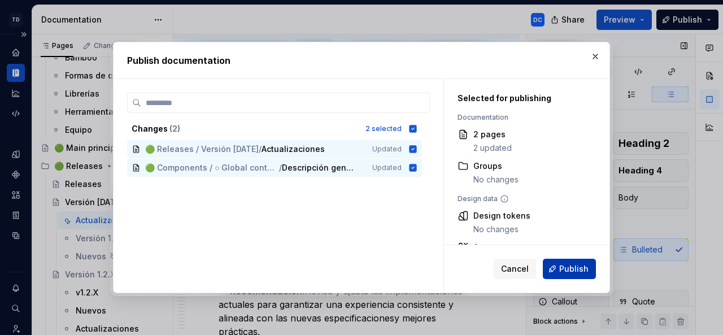
click at [558, 266] on button "Publish" at bounding box center [569, 269] width 53 height 20
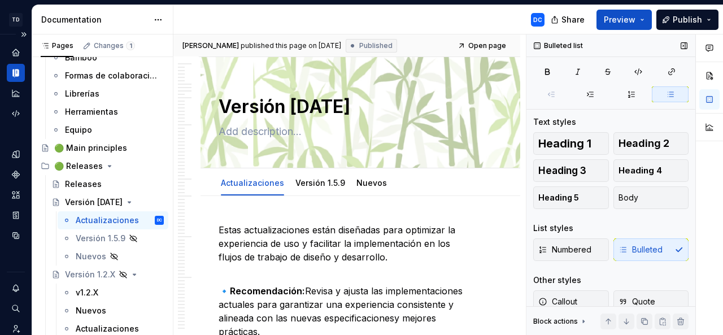
type textarea "*"
